Goal: Use online tool/utility: Utilize a website feature to perform a specific function

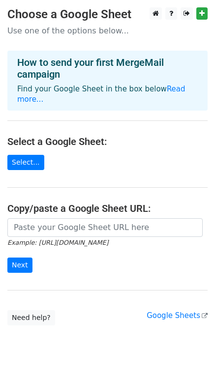
scroll to position [17, 0]
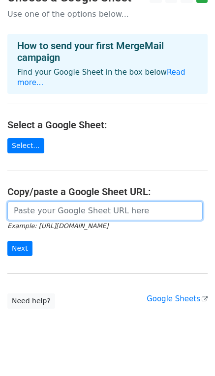
click at [33, 201] on input "url" at bounding box center [104, 210] width 195 height 19
paste input "https://docs.google.com/spreadsheets/d/1fArUZrc7hGEOMD4CLcZhVCWj3KFGIs5sizloQTb…"
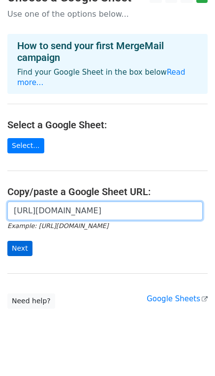
type input "https://docs.google.com/spreadsheets/d/1fArUZrc7hGEOMD4CLcZhVCWj3KFGIs5sizloQTb…"
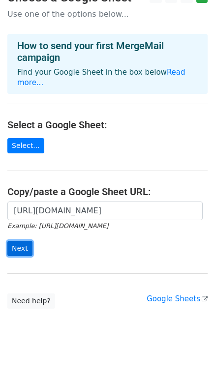
click at [17, 241] on input "Next" at bounding box center [19, 248] width 25 height 15
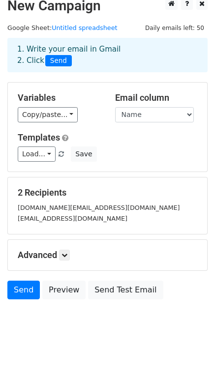
scroll to position [16, 0]
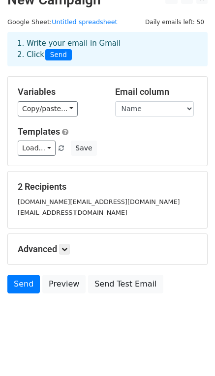
click at [16, 308] on body "New Campaign Daily emails left: 50 Google Sheet: Untitled spreadsheet 1. Write …" at bounding box center [107, 165] width 215 height 346
click at [63, 249] on icon at bounding box center [64, 249] width 6 height 6
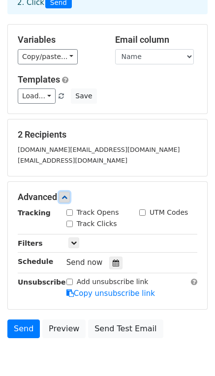
scroll to position [81, 0]
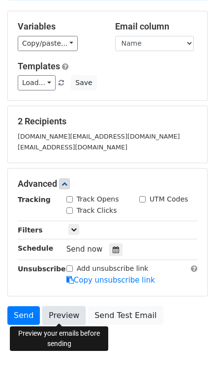
click at [54, 314] on link "Preview" at bounding box center [63, 315] width 43 height 19
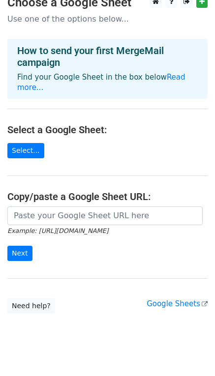
scroll to position [17, 0]
